Goal: Transaction & Acquisition: Subscribe to service/newsletter

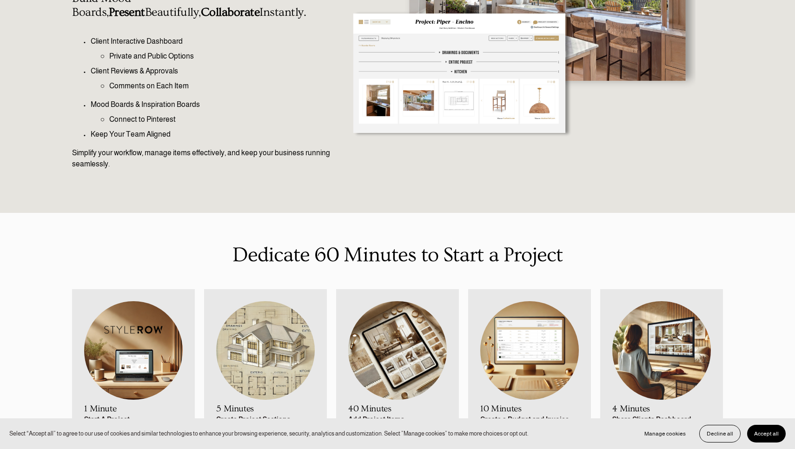
scroll to position [180, 0]
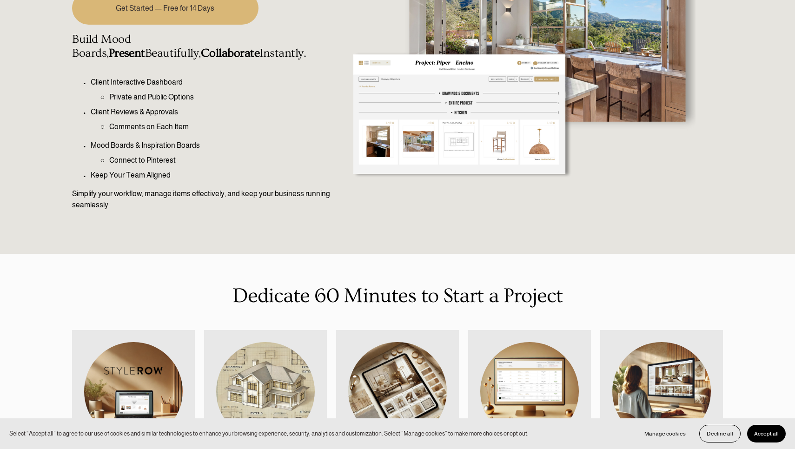
click at [769, 442] on button "Accept all" at bounding box center [766, 434] width 39 height 18
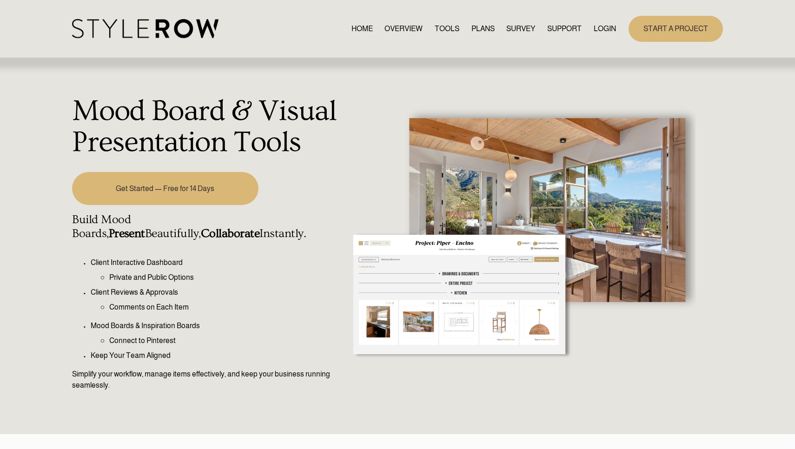
scroll to position [0, 0]
click at [177, 195] on link "Get Started — Free for 14 Days" at bounding box center [165, 188] width 186 height 33
click at [482, 24] on link "PLANS" at bounding box center [482, 28] width 23 height 13
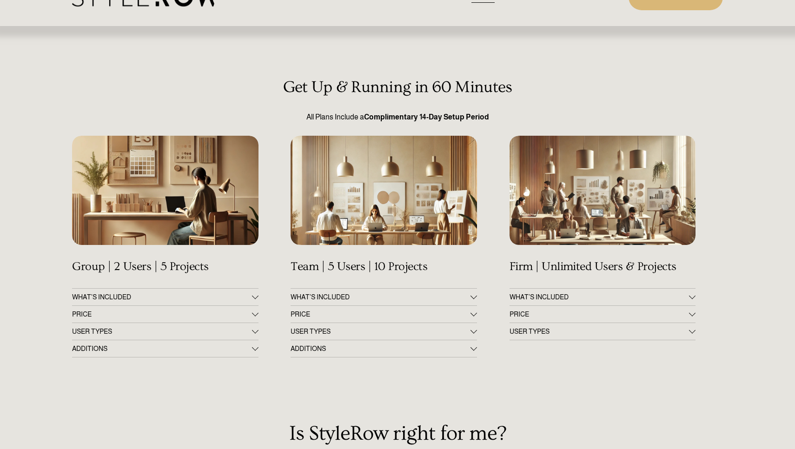
scroll to position [34, 0]
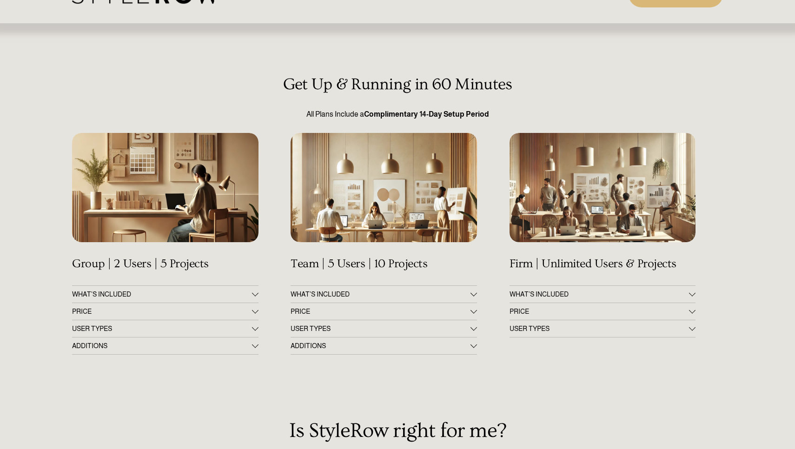
click at [182, 291] on span "WHAT'S INCLUDED" at bounding box center [161, 293] width 179 height 7
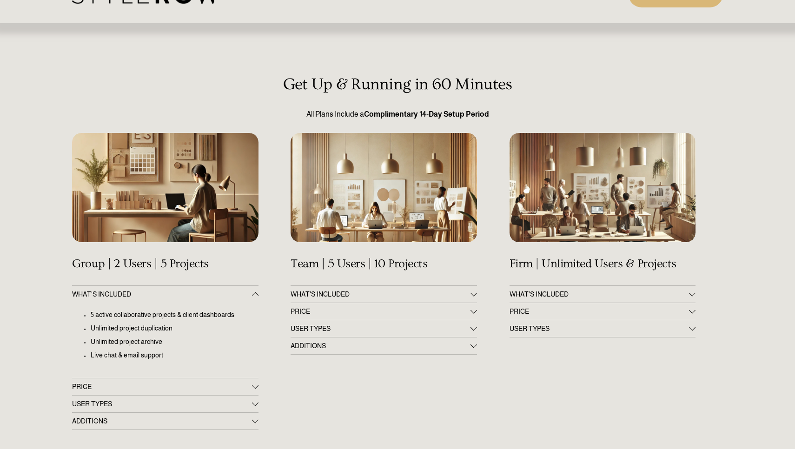
click at [182, 291] on span "WHAT'S INCLUDED" at bounding box center [161, 293] width 179 height 7
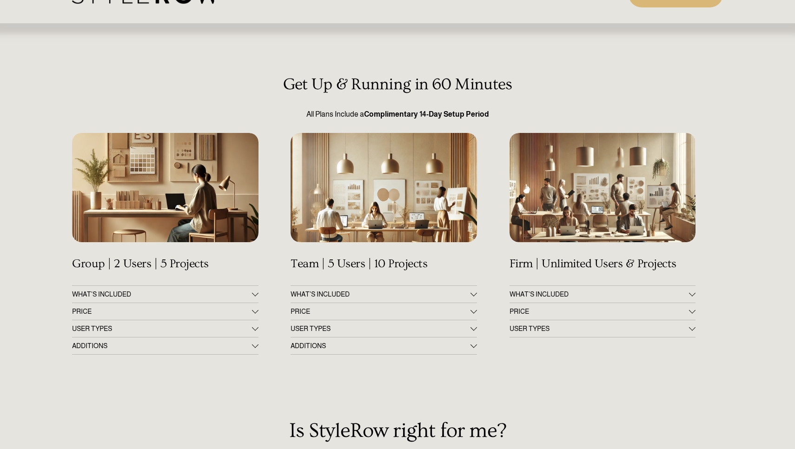
click at [154, 311] on span "PRICE" at bounding box center [161, 311] width 179 height 7
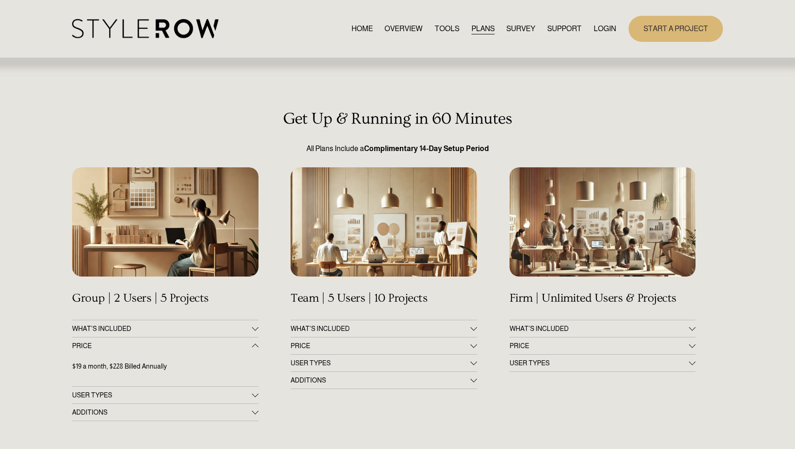
scroll to position [0, 0]
click at [647, 26] on link "START A PROJECT" at bounding box center [675, 29] width 94 height 26
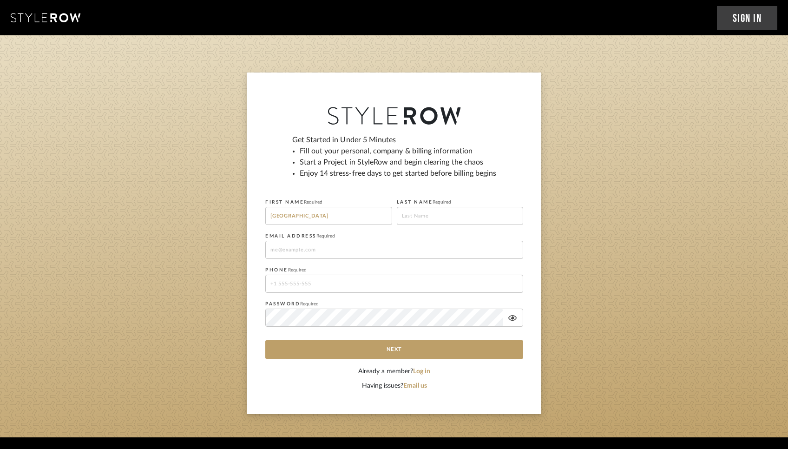
type input "Madison"
type input "Scimanico"
type input "madisonmsm9@gmail.com"
click at [345, 298] on fieldset "PASSWORD Required" at bounding box center [394, 316] width 258 height 38
type input "8436018147"
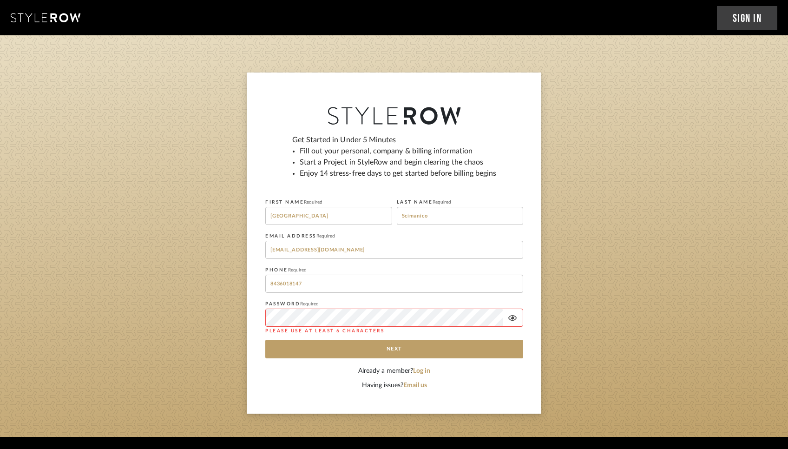
click at [510, 317] on icon at bounding box center [512, 317] width 8 height 7
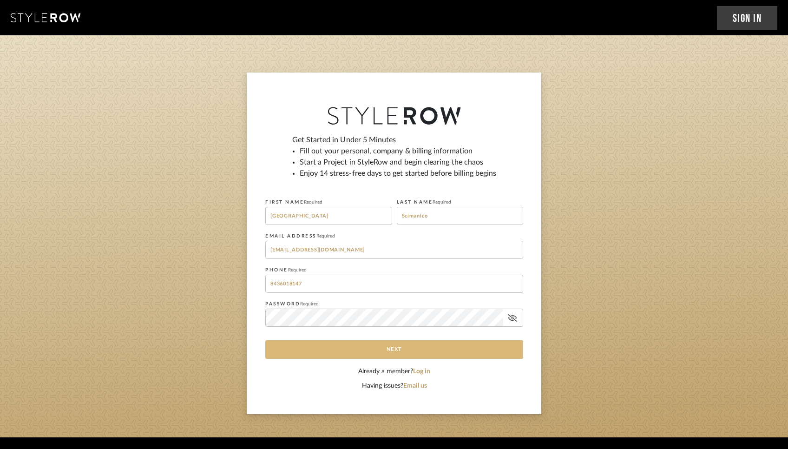
click at [396, 349] on button "Next" at bounding box center [394, 349] width 258 height 19
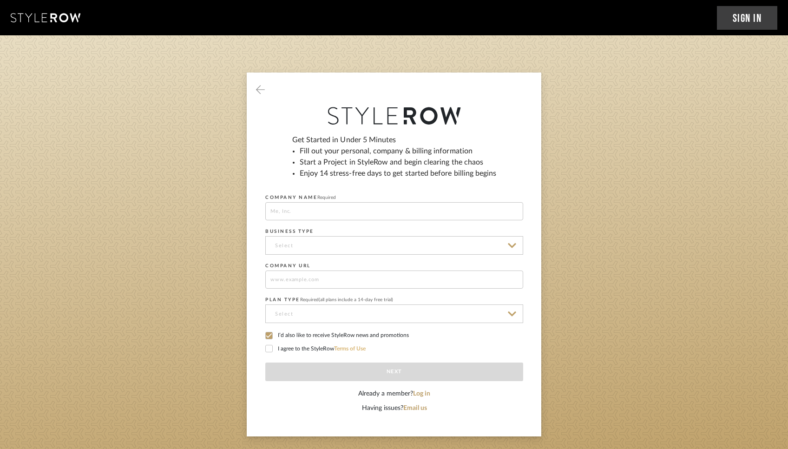
click at [366, 346] on link "Terms of Use" at bounding box center [350, 349] width 32 height 6
click at [270, 346] on icon at bounding box center [269, 348] width 7 height 7
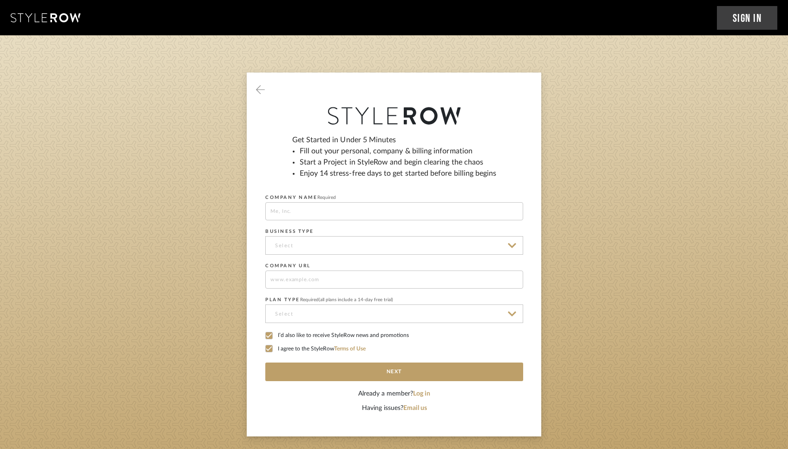
click at [313, 216] on input at bounding box center [394, 211] width 258 height 18
type input "R"
type input "Monkees"
click at [316, 246] on input at bounding box center [394, 245] width 258 height 19
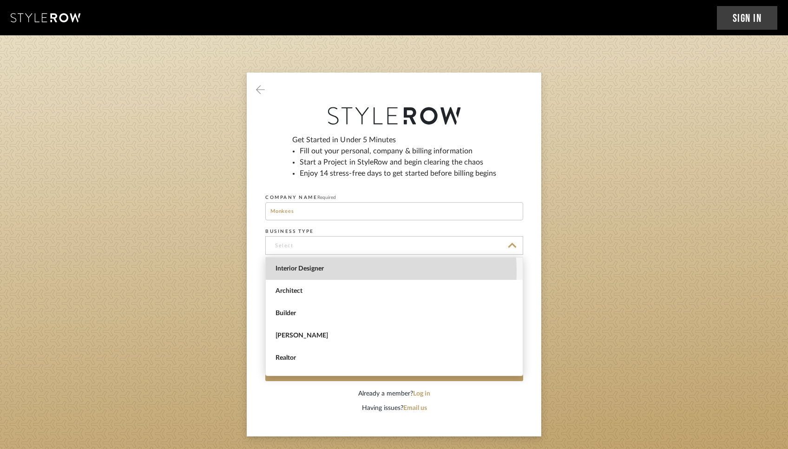
click at [313, 272] on span "Interior Designer" at bounding box center [396, 269] width 240 height 8
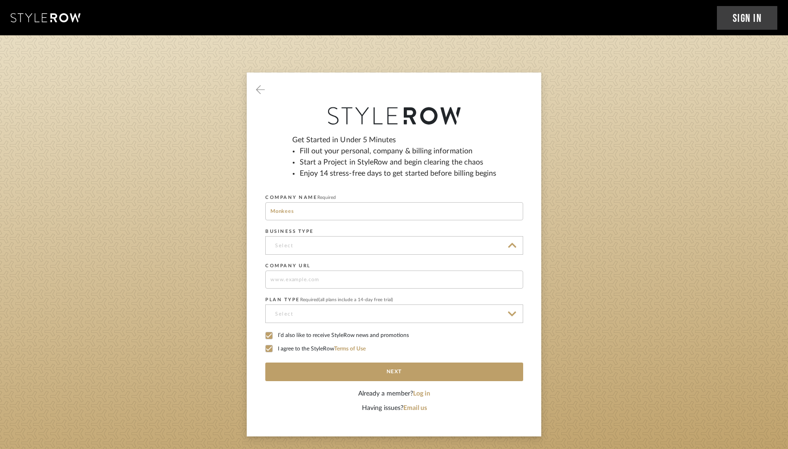
type input "Interior Designer"
click at [313, 271] on input at bounding box center [394, 280] width 258 height 18
click at [309, 311] on input at bounding box center [394, 313] width 258 height 19
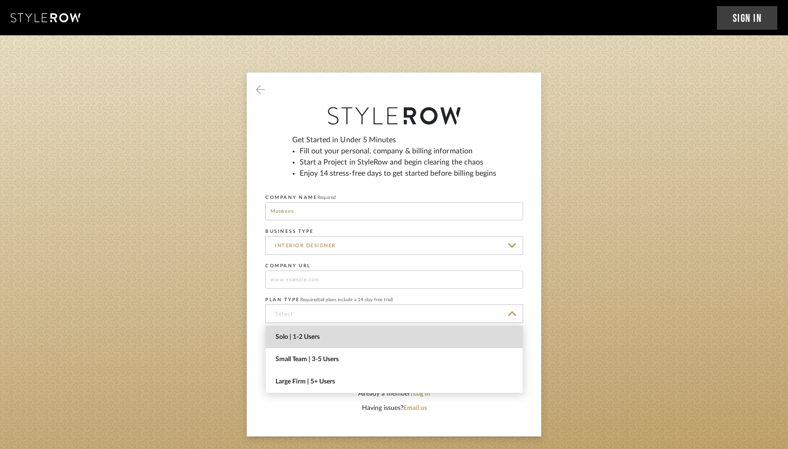
click at [314, 341] on span "Solo | 1-2 Users" at bounding box center [396, 337] width 240 height 8
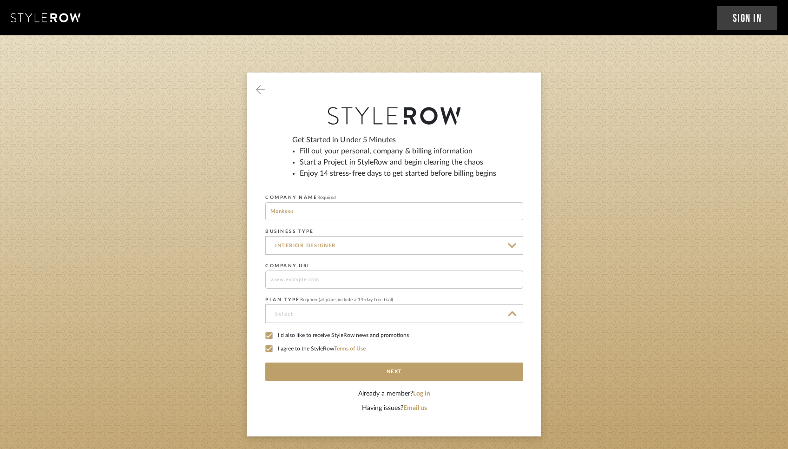
type input "Solo | 1-2 Users"
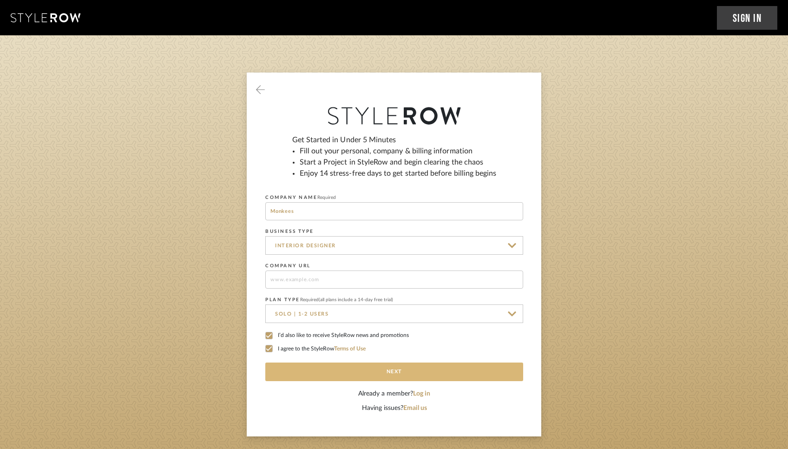
click at [321, 363] on button "Next" at bounding box center [394, 372] width 258 height 19
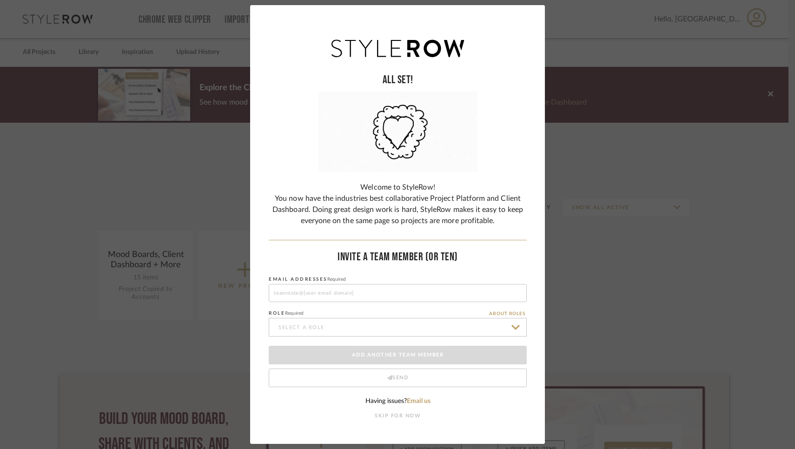
click at [337, 295] on input at bounding box center [398, 293] width 258 height 18
type input "[EMAIL_ADDRESS][DOMAIN_NAME]"
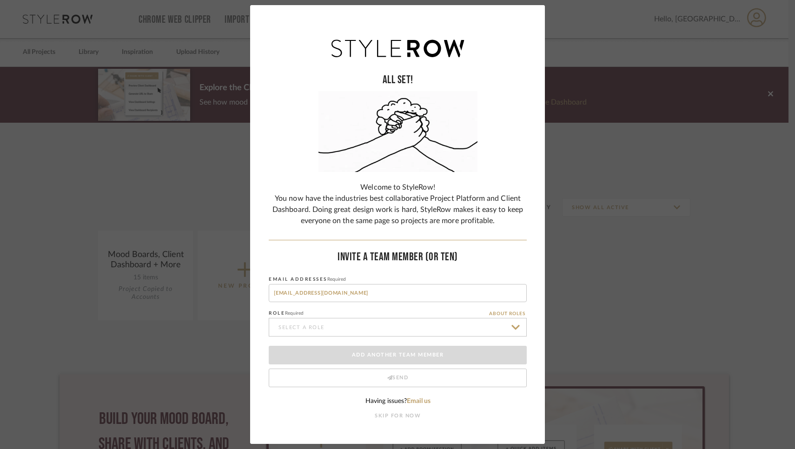
click at [307, 334] on input at bounding box center [398, 327] width 258 height 19
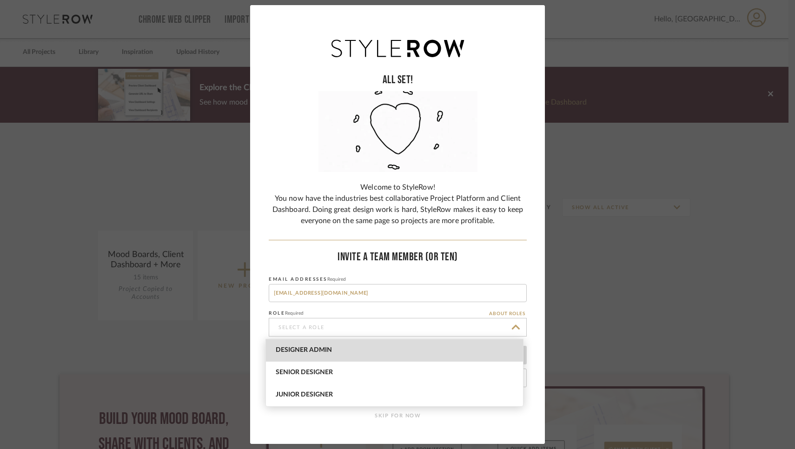
click at [306, 347] on span "Designer Admin" at bounding box center [396, 350] width 240 height 8
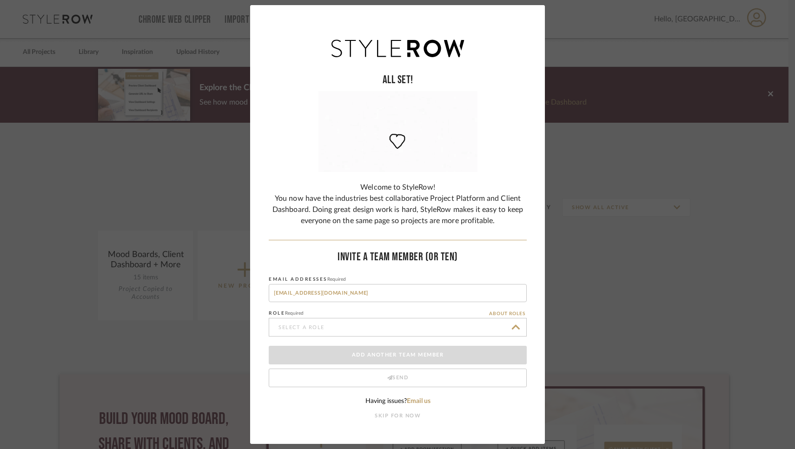
type input "Designer Admin"
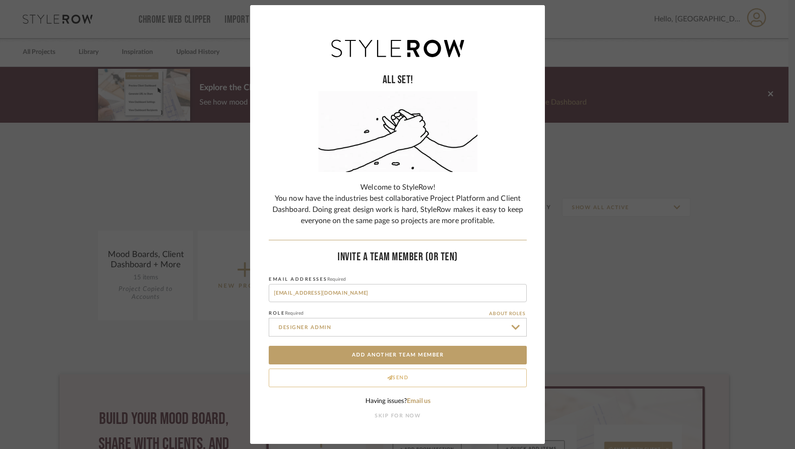
click at [310, 375] on button "Send" at bounding box center [398, 378] width 258 height 19
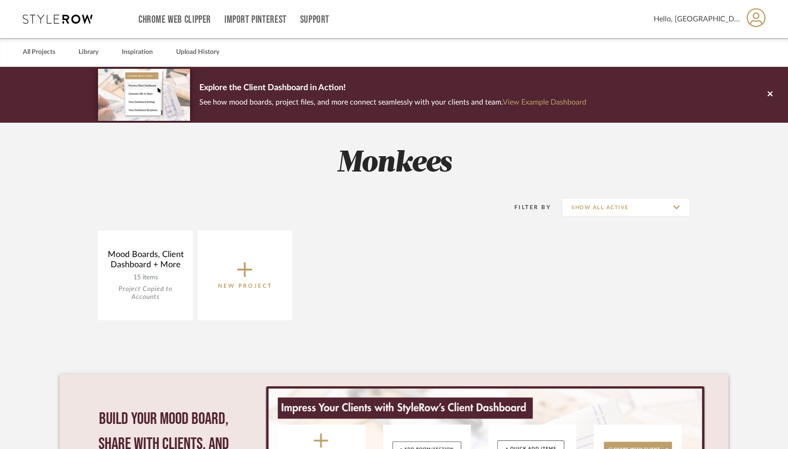
click at [756, 16] on icon at bounding box center [756, 18] width 19 height 20
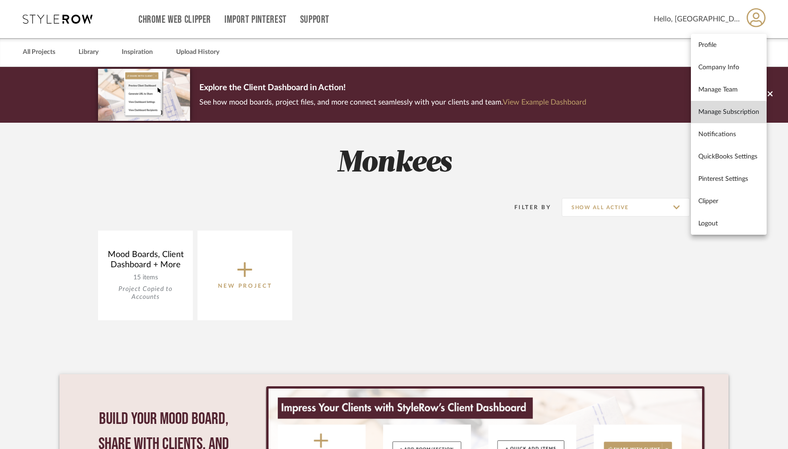
click at [724, 117] on link "Manage Subscription" at bounding box center [729, 112] width 76 height 22
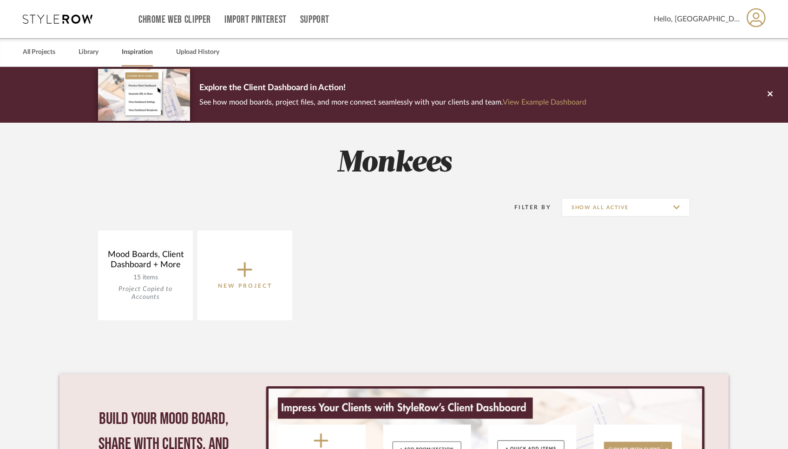
click at [147, 55] on link "Inspiration" at bounding box center [137, 52] width 31 height 13
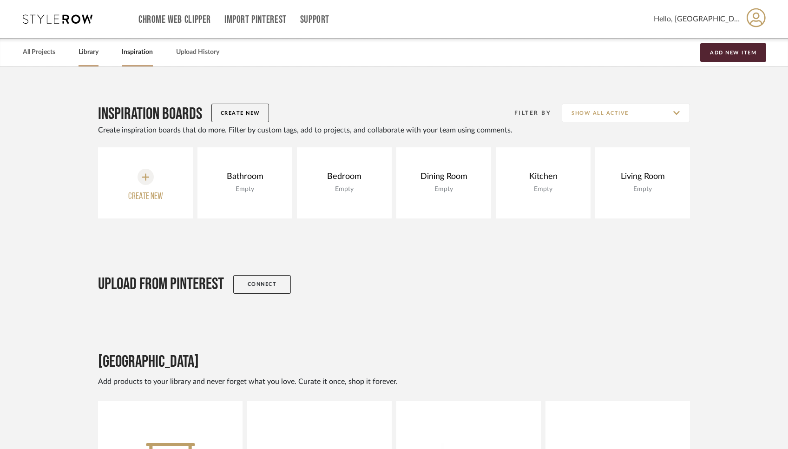
click at [83, 53] on link "Library" at bounding box center [89, 52] width 20 height 13
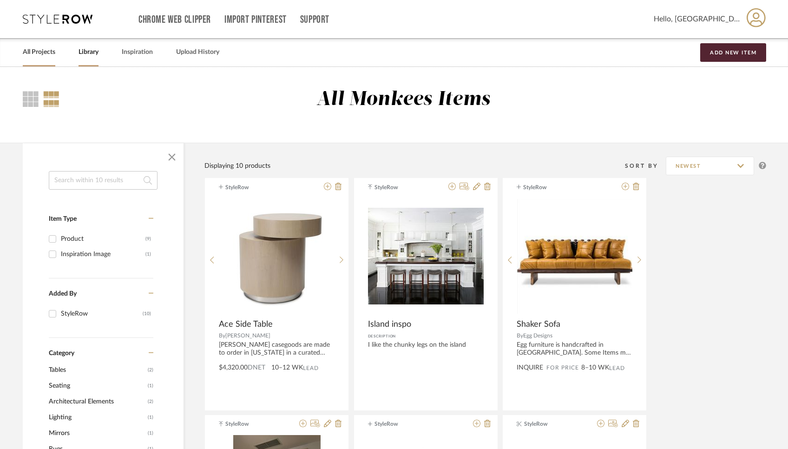
click at [40, 50] on link "All Projects" at bounding box center [39, 52] width 33 height 13
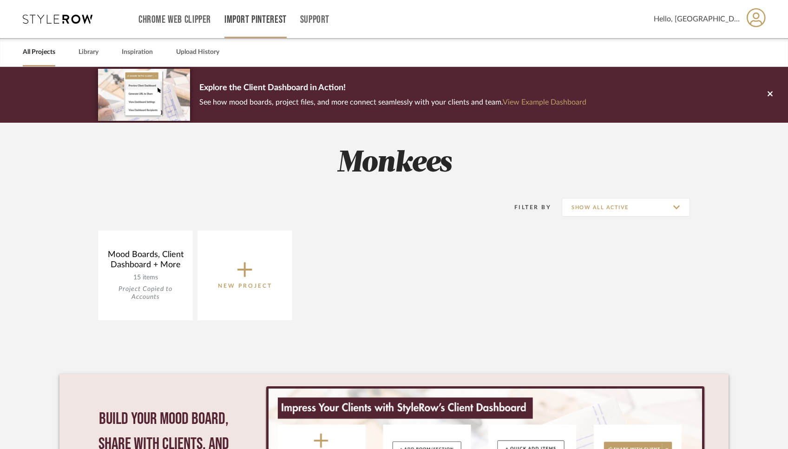
click at [259, 20] on link "Import Pinterest" at bounding box center [255, 20] width 62 height 8
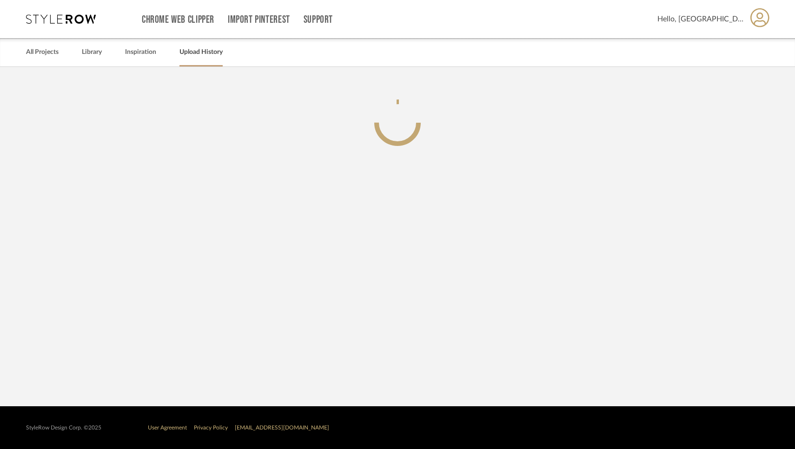
click at [209, 46] on div "Upload History" at bounding box center [200, 52] width 43 height 28
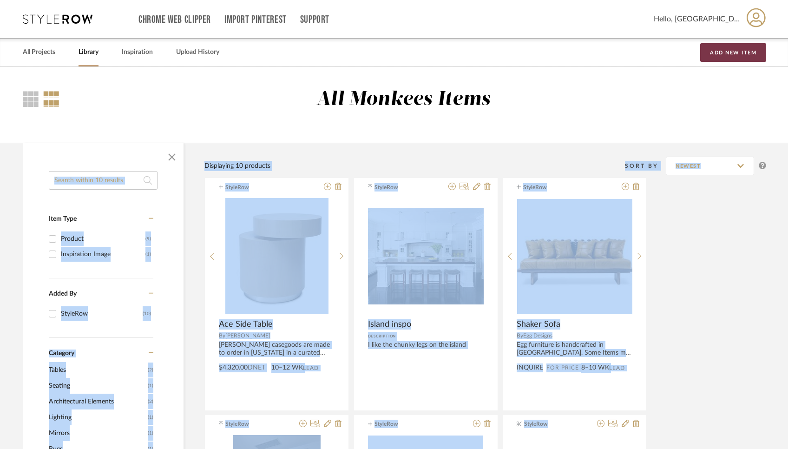
click at [741, 48] on button "Add New Item" at bounding box center [733, 52] width 66 height 19
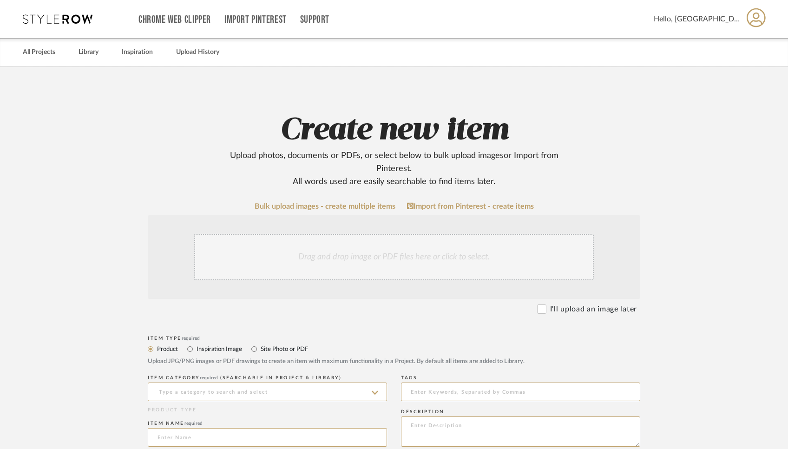
click at [550, 162] on div "Upload photos, documents or PDFs, or select below to bulk upload images or Impo…" at bounding box center [393, 168] width 363 height 39
click at [404, 265] on div "Drag and drop image or PDF files here or click to select." at bounding box center [394, 257] width 400 height 46
click at [478, 257] on div "Drag and drop image or PDF files here or click to select." at bounding box center [394, 257] width 400 height 46
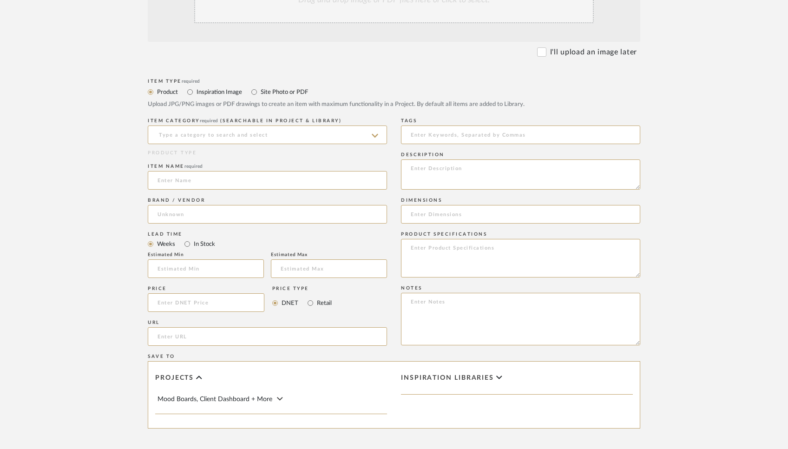
scroll to position [216, 0]
